Goal: Connect with others: Connect with others

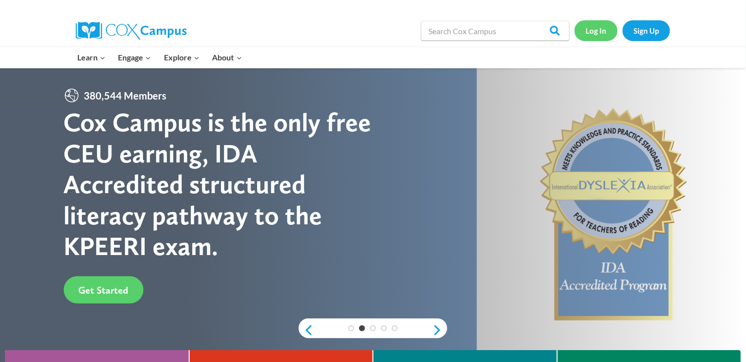
click at [595, 32] on link "Log In" at bounding box center [595, 30] width 43 height 20
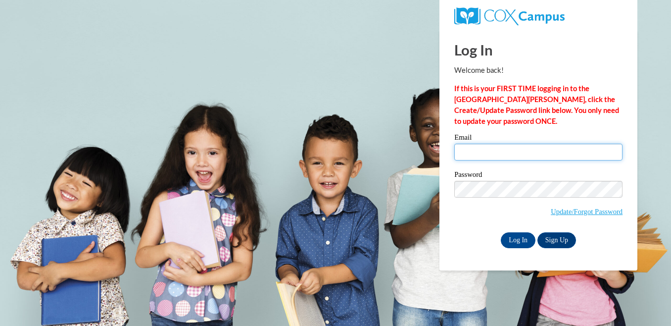
click at [508, 153] on input "Email" at bounding box center [538, 152] width 168 height 17
type input "lbiolo@nfdlschools.org"
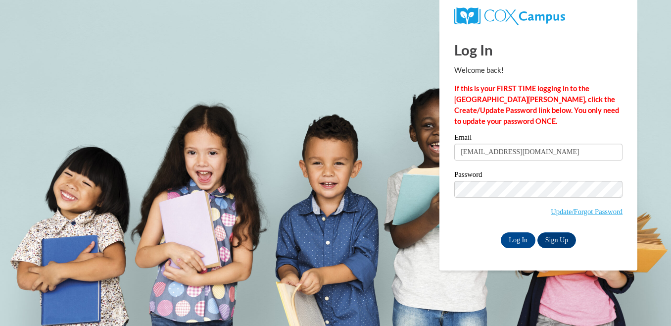
click at [467, 232] on div "Log In Sign Up" at bounding box center [538, 240] width 168 height 16
click at [510, 237] on input "Log In" at bounding box center [518, 240] width 35 height 16
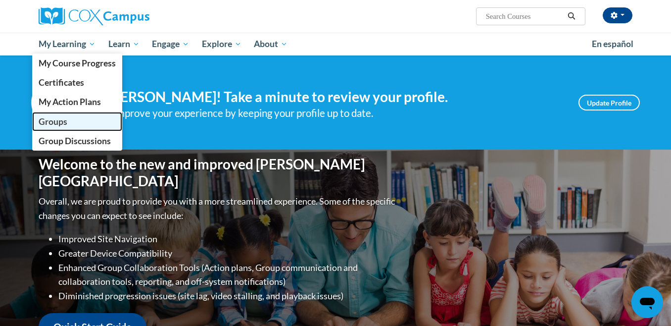
click at [64, 118] on span "Groups" at bounding box center [53, 121] width 29 height 10
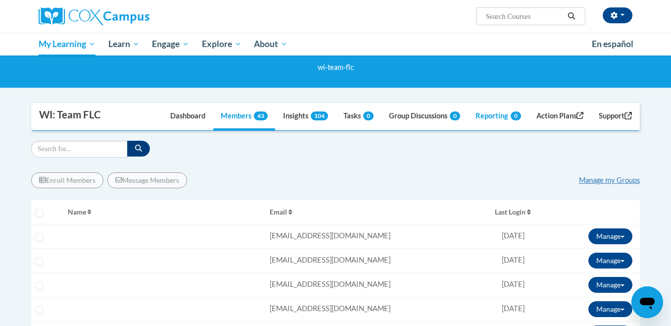
scroll to position [38, 0]
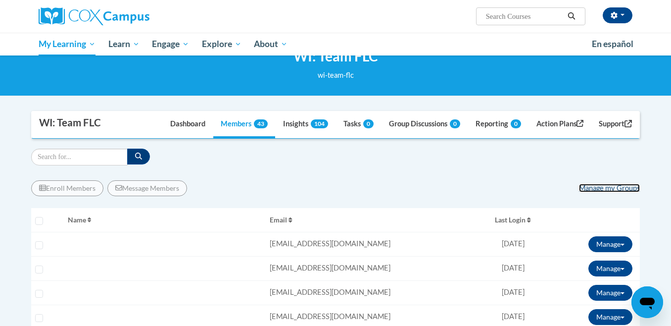
click at [615, 185] on link "Manage my Groups" at bounding box center [609, 188] width 61 height 8
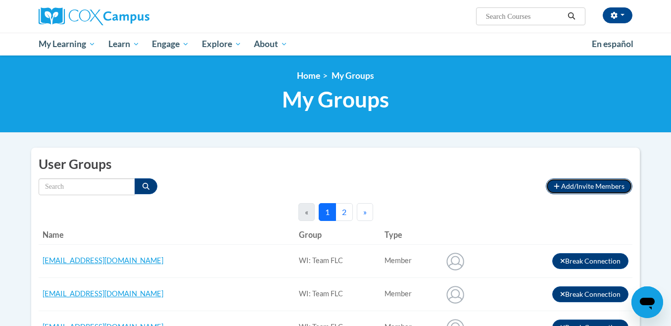
click at [586, 186] on span "Add/Invite Members" at bounding box center [592, 186] width 63 height 8
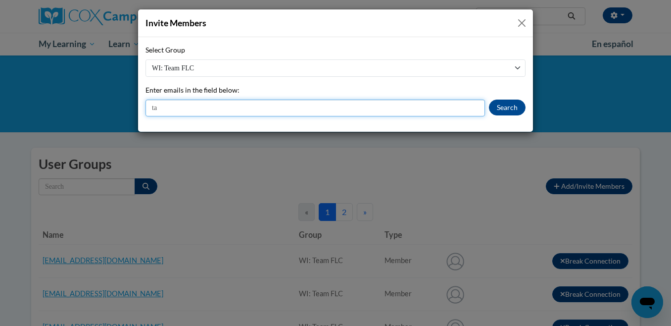
type input "t"
type input "trademann@nfdlschools.org"
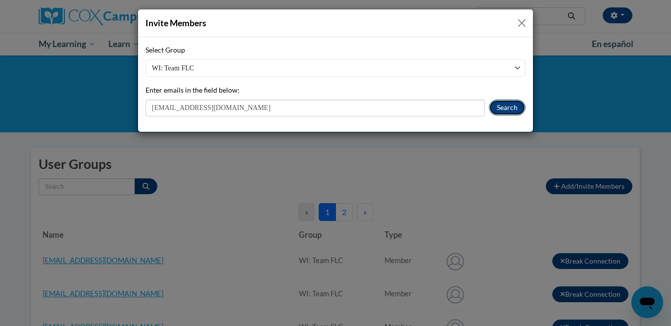
click at [505, 103] on button "Search" at bounding box center [507, 108] width 37 height 16
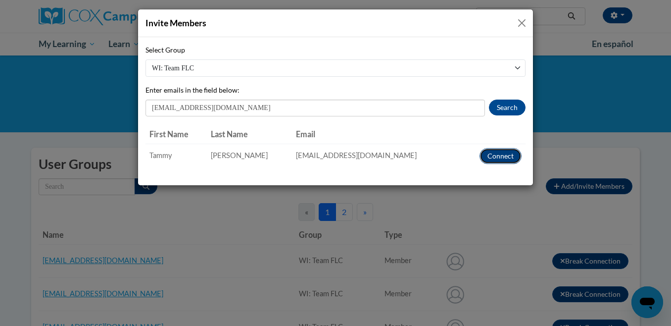
click at [502, 158] on button "Connect" at bounding box center [501, 156] width 42 height 16
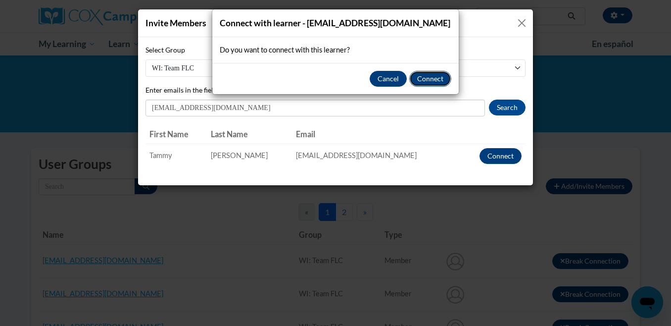
click at [430, 77] on button "Connect" at bounding box center [430, 79] width 42 height 16
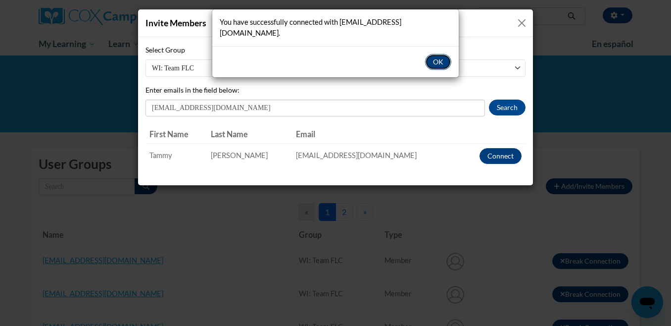
click at [439, 54] on button "OK" at bounding box center [438, 62] width 26 height 16
